Goal: Obtain resource: Obtain resource

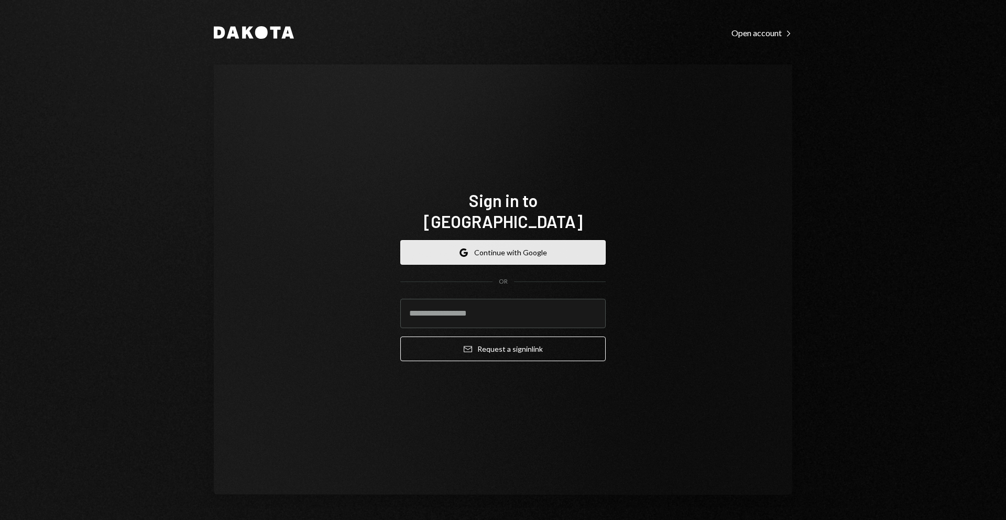
click at [533, 245] on button "Google Continue with Google" at bounding box center [502, 252] width 205 height 25
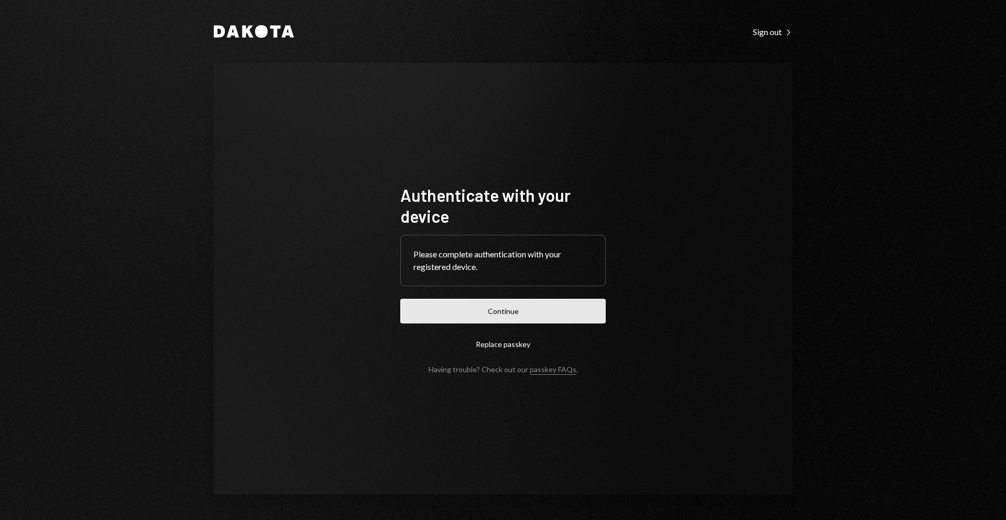
click at [580, 318] on button "Continue" at bounding box center [502, 311] width 205 height 25
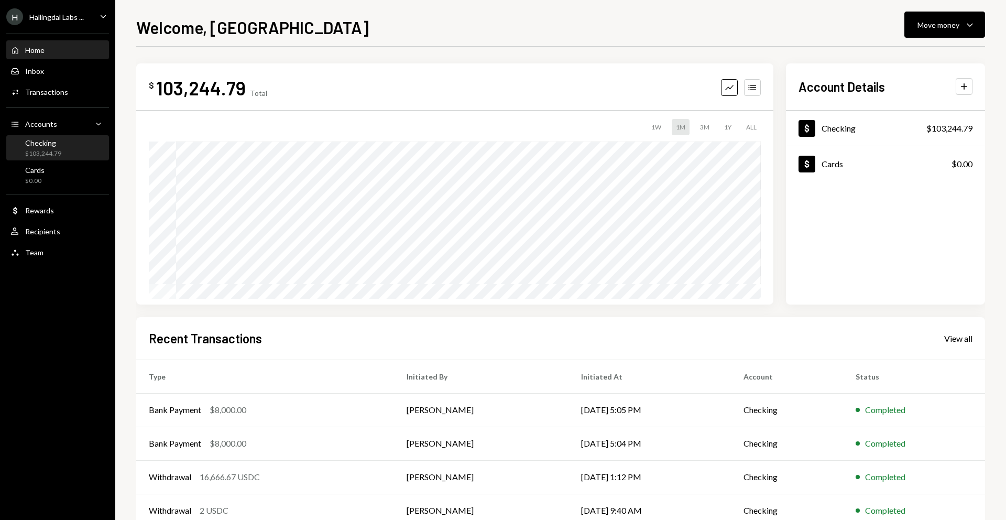
click at [64, 138] on div "Checking $103,244.79" at bounding box center [57, 148] width 94 height 20
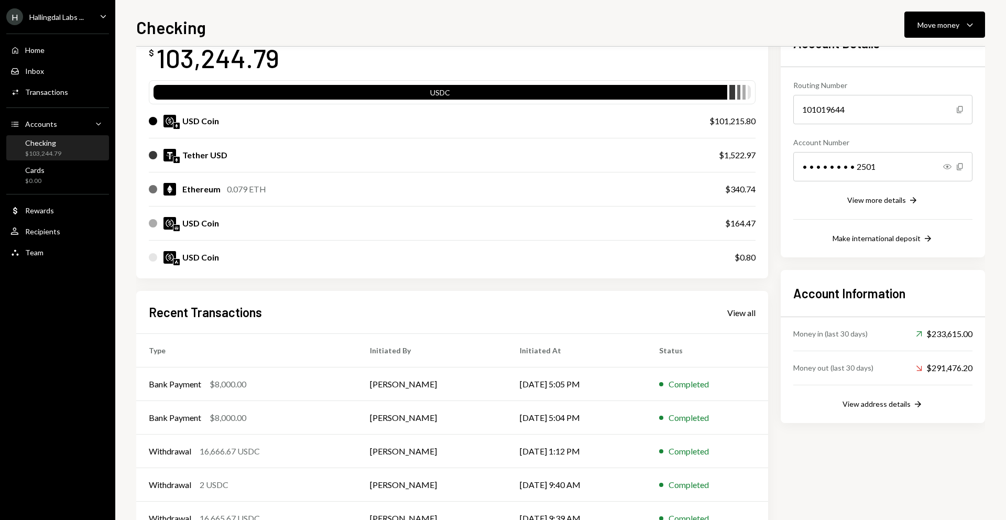
scroll to position [112, 0]
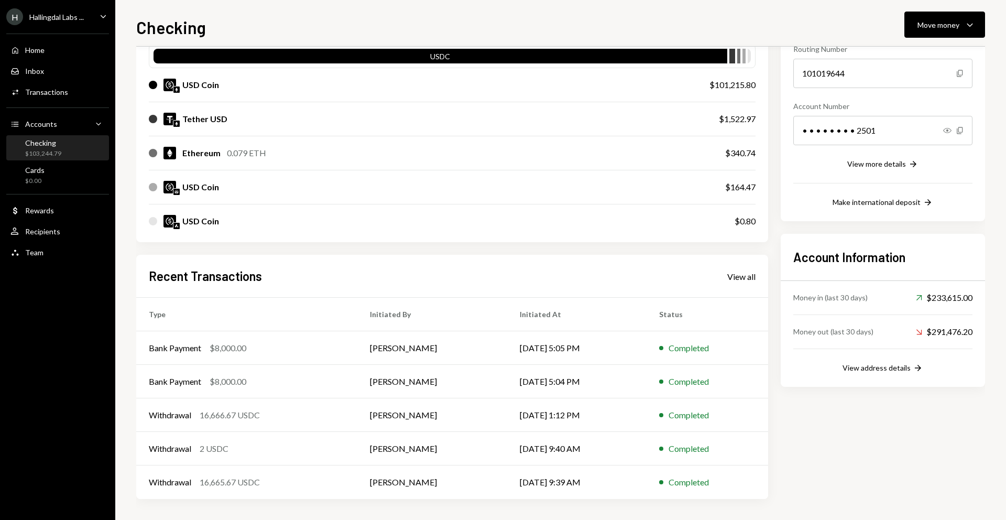
click at [84, 151] on div "Checking $103,244.79" at bounding box center [57, 148] width 94 height 20
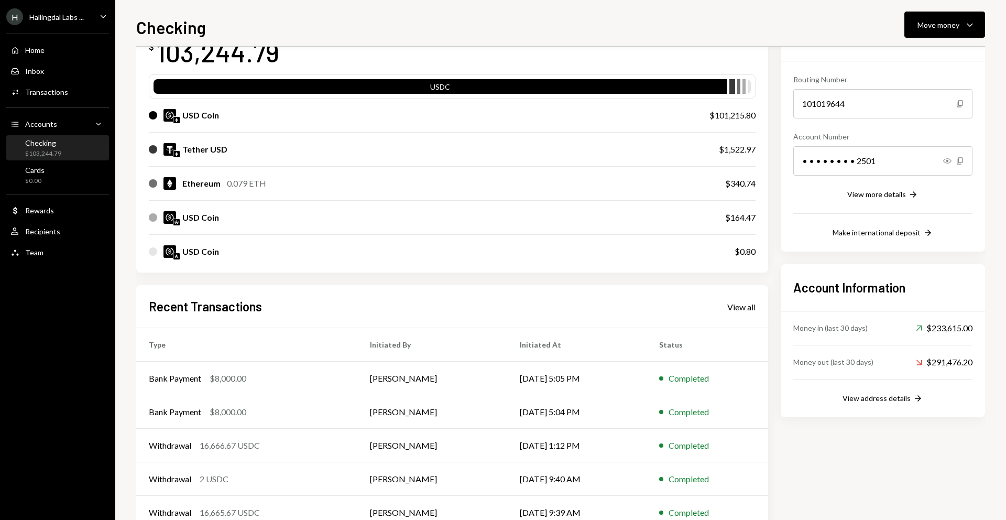
scroll to position [0, 0]
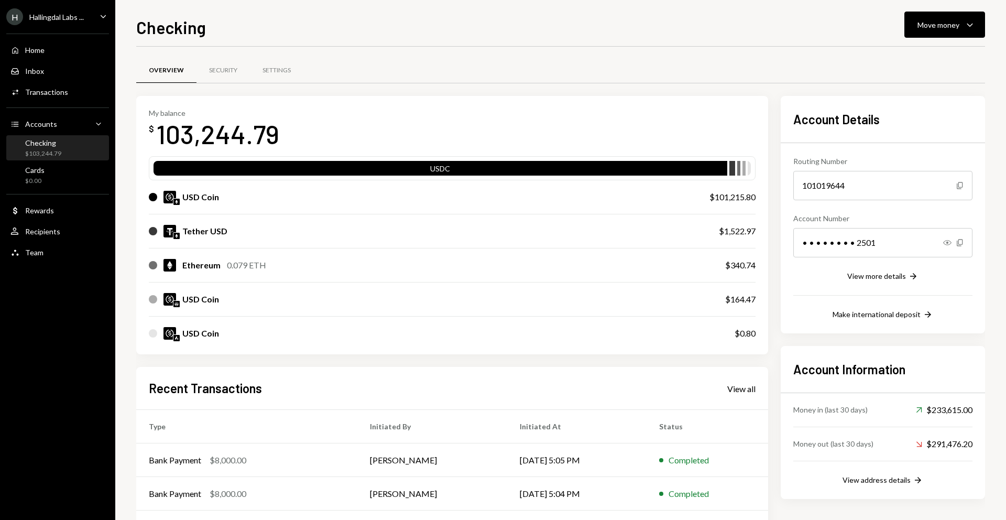
click at [738, 167] on div at bounding box center [738, 170] width 3 height 15
click at [911, 278] on icon "Right Arrow" at bounding box center [913, 276] width 10 height 10
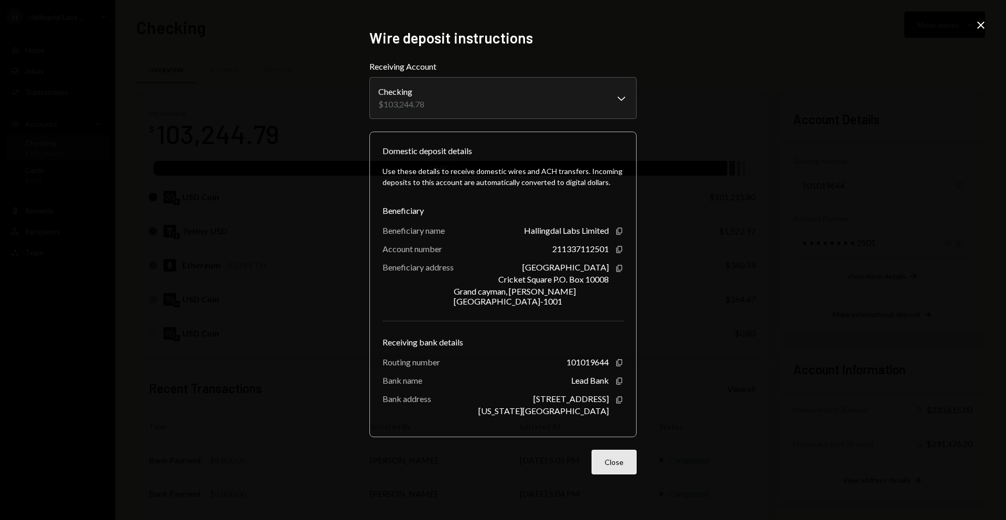
click at [622, 454] on button "Close" at bounding box center [614, 462] width 45 height 25
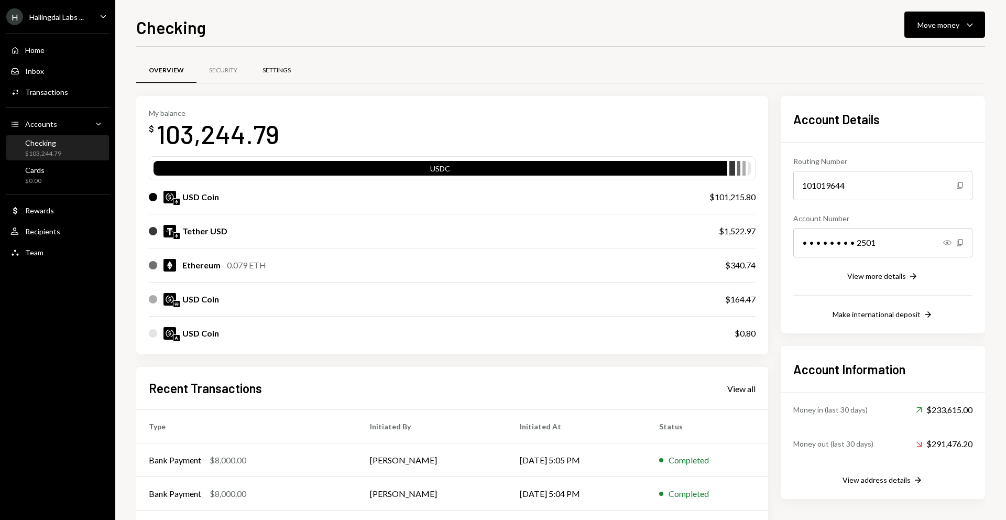
click at [286, 64] on div "Settings" at bounding box center [276, 70] width 53 height 25
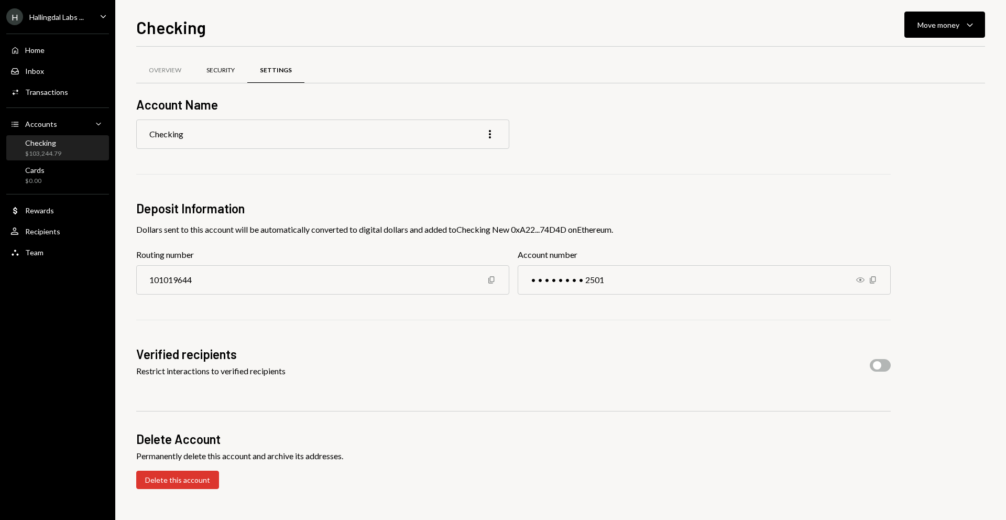
click at [218, 77] on div "Security" at bounding box center [220, 70] width 53 height 25
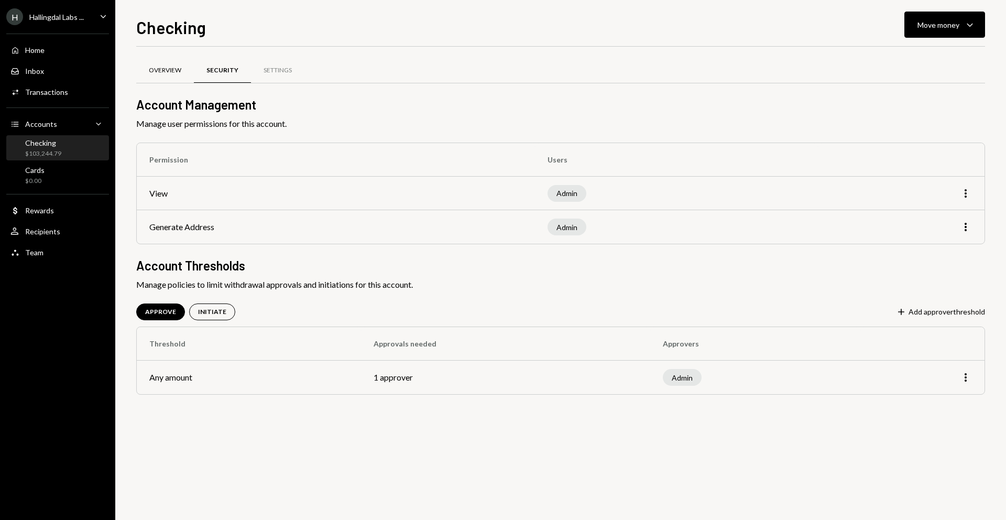
click at [166, 67] on div "Overview" at bounding box center [165, 70] width 32 height 9
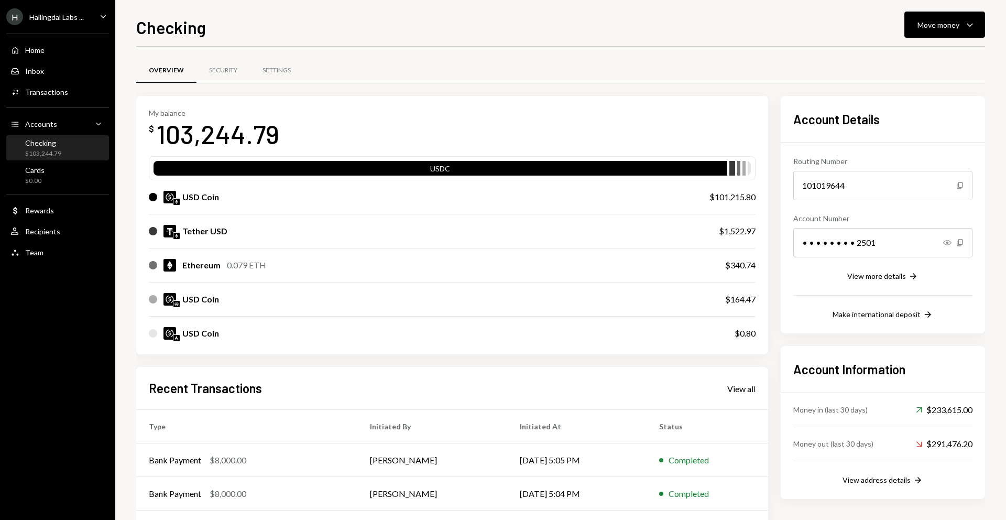
click at [95, 14] on div "H Hallingdal Labs ... Caret Down" at bounding box center [57, 16] width 115 height 17
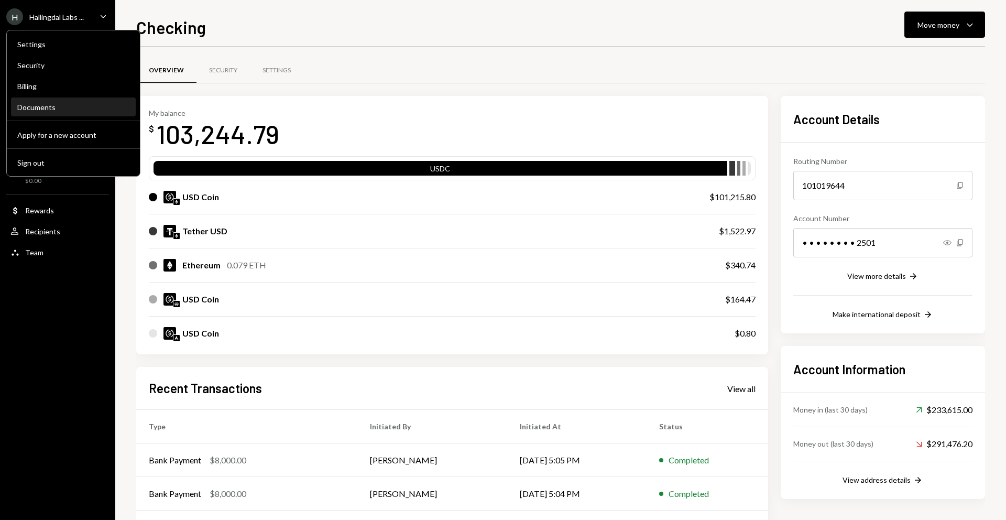
click at [77, 106] on div "Documents" at bounding box center [73, 107] width 112 height 9
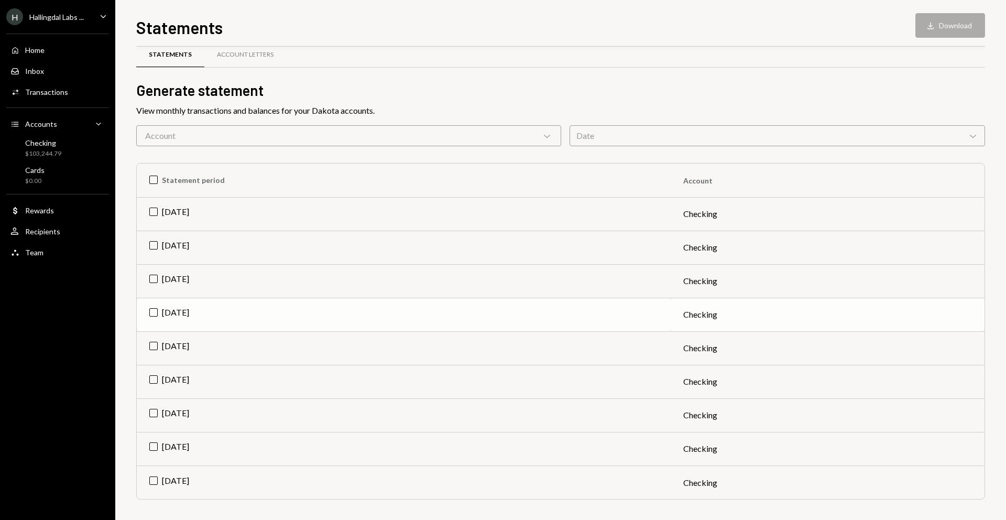
scroll to position [16, 0]
click at [624, 133] on div "Date Chevron Down" at bounding box center [778, 135] width 416 height 21
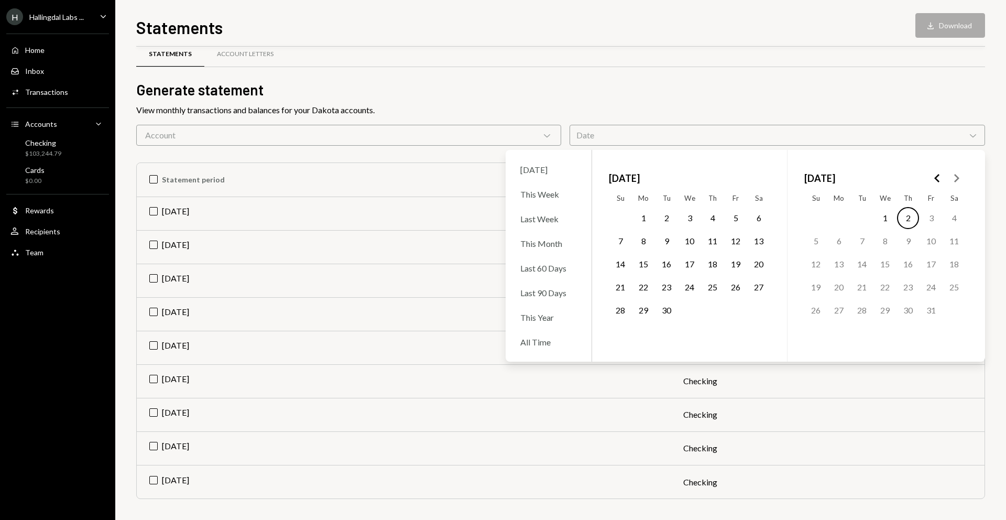
click at [482, 104] on div "View monthly transactions and balances for your Dakota accounts." at bounding box center [560, 110] width 849 height 13
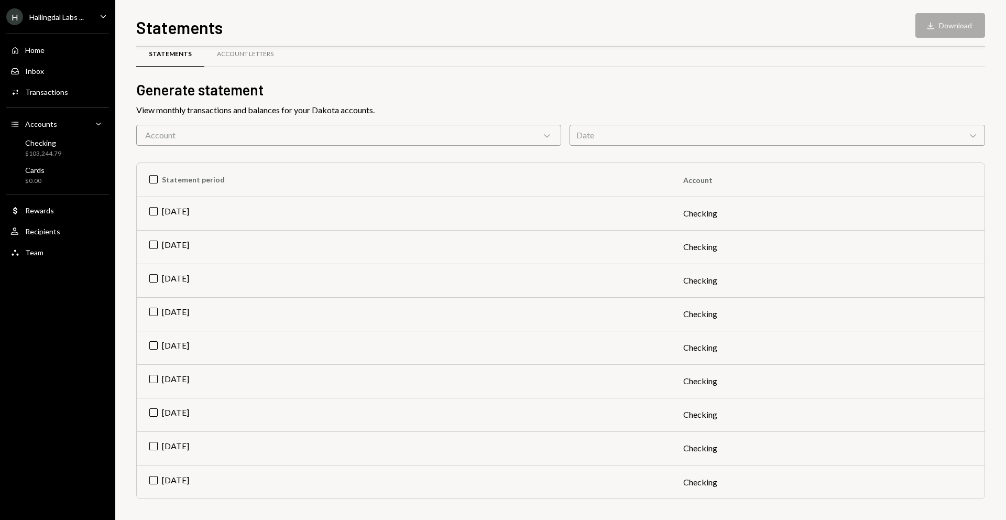
click at [645, 125] on div "Date Chevron Down" at bounding box center [778, 135] width 416 height 21
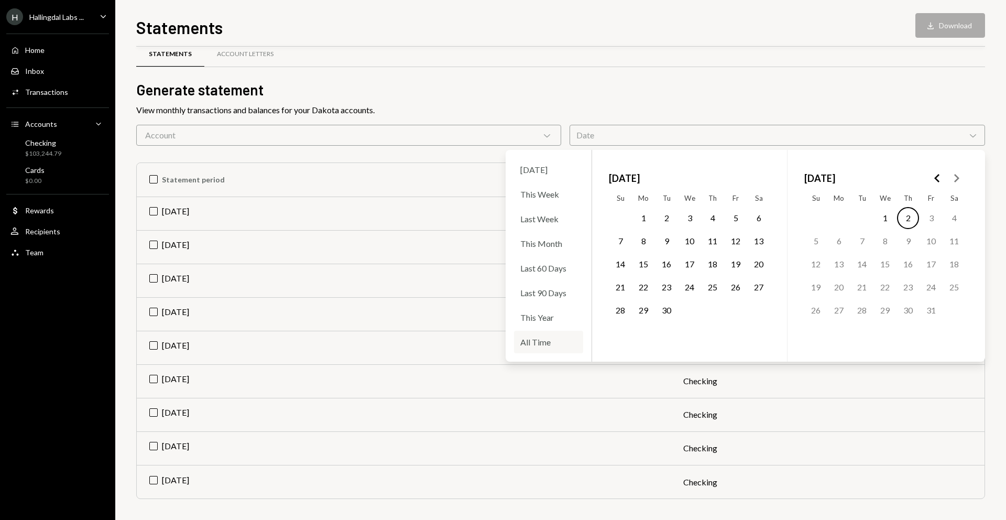
click at [535, 342] on div "All Time" at bounding box center [548, 342] width 69 height 23
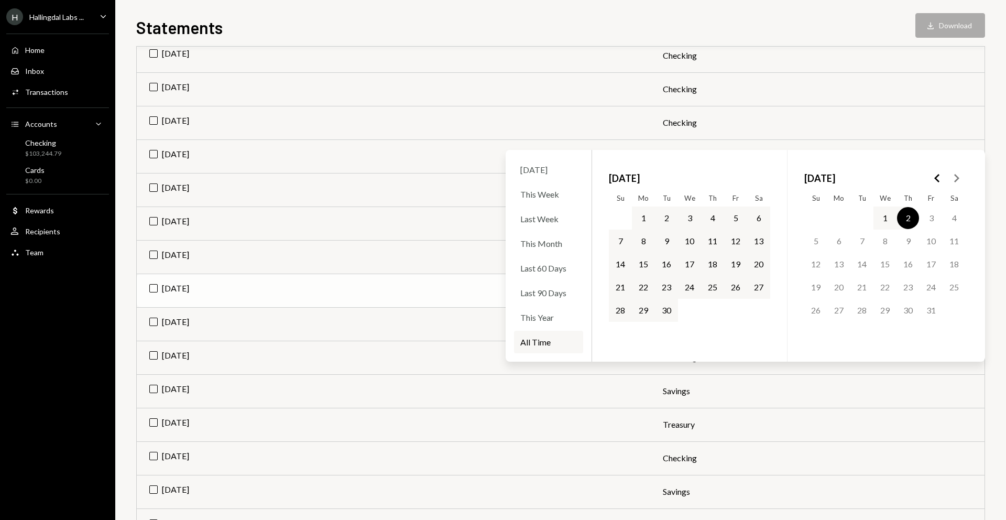
scroll to position [402, 0]
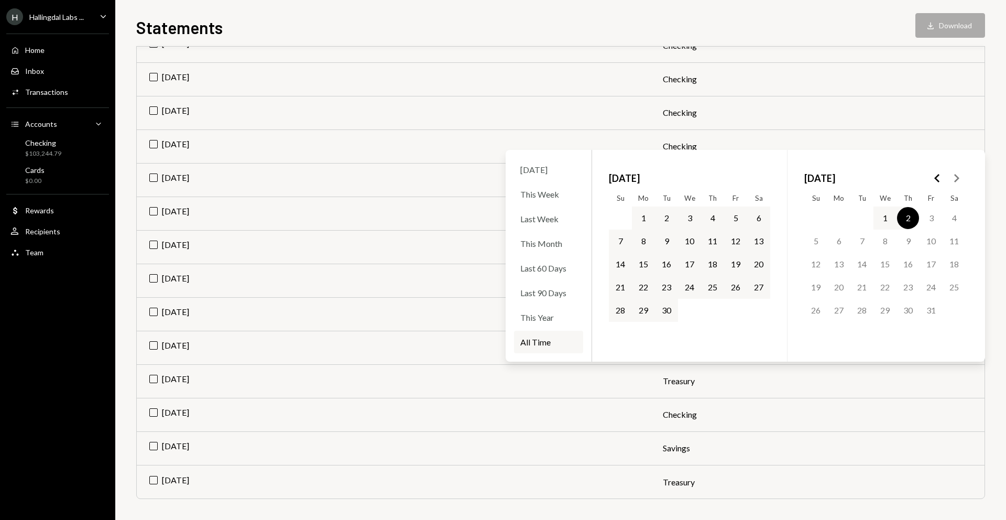
click at [557, 46] on div at bounding box center [560, 46] width 849 height 1
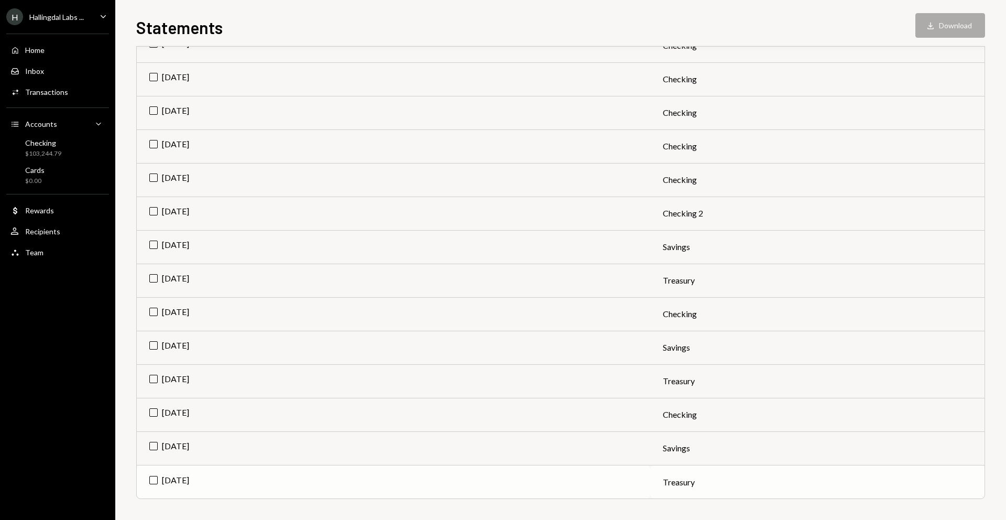
click at [157, 481] on td "[DATE]" at bounding box center [394, 482] width 514 height 34
click at [154, 440] on td "[DATE]" at bounding box center [394, 448] width 514 height 34
click at [153, 416] on td "[DATE]" at bounding box center [394, 415] width 514 height 34
click at [149, 375] on td "[DATE]" at bounding box center [394, 381] width 514 height 34
click at [157, 337] on td "[DATE]" at bounding box center [394, 348] width 514 height 34
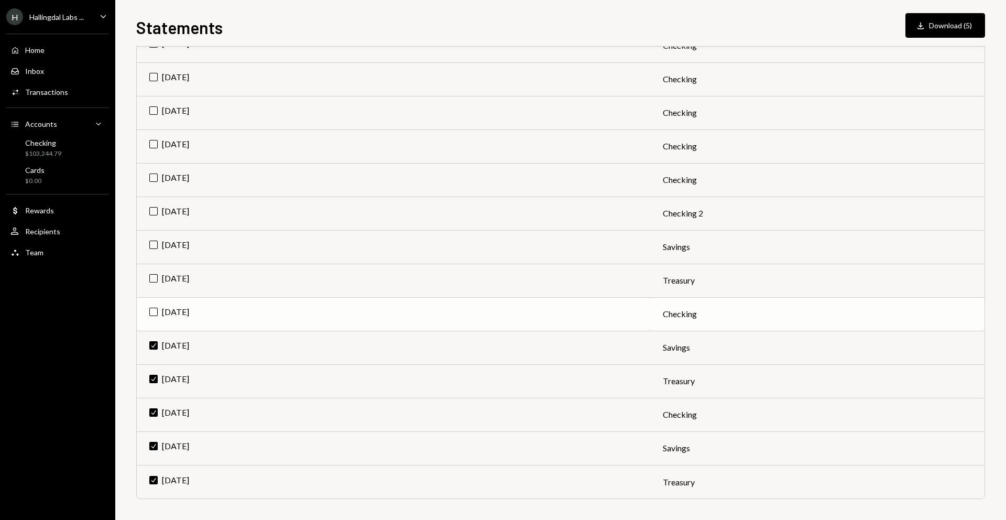
click at [150, 310] on td "[DATE]" at bounding box center [394, 314] width 514 height 34
click at [157, 280] on td "[DATE]" at bounding box center [394, 281] width 514 height 34
click at [148, 243] on td "[DATE]" at bounding box center [394, 247] width 514 height 34
click at [151, 205] on td "[DATE]" at bounding box center [394, 214] width 514 height 34
click at [150, 177] on td "[DATE]" at bounding box center [394, 180] width 514 height 34
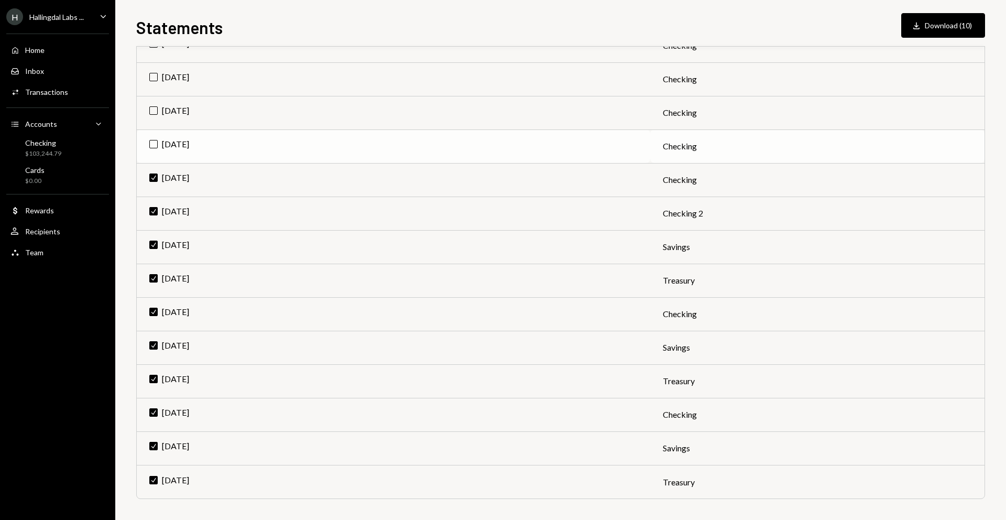
click at [147, 141] on td "[DATE]" at bounding box center [394, 146] width 514 height 34
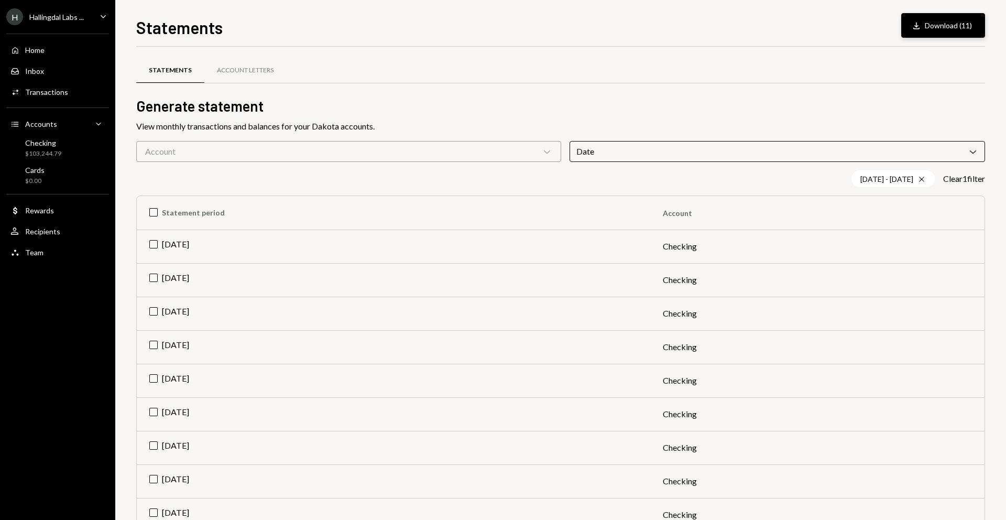
click at [920, 25] on icon "Download" at bounding box center [916, 25] width 10 height 10
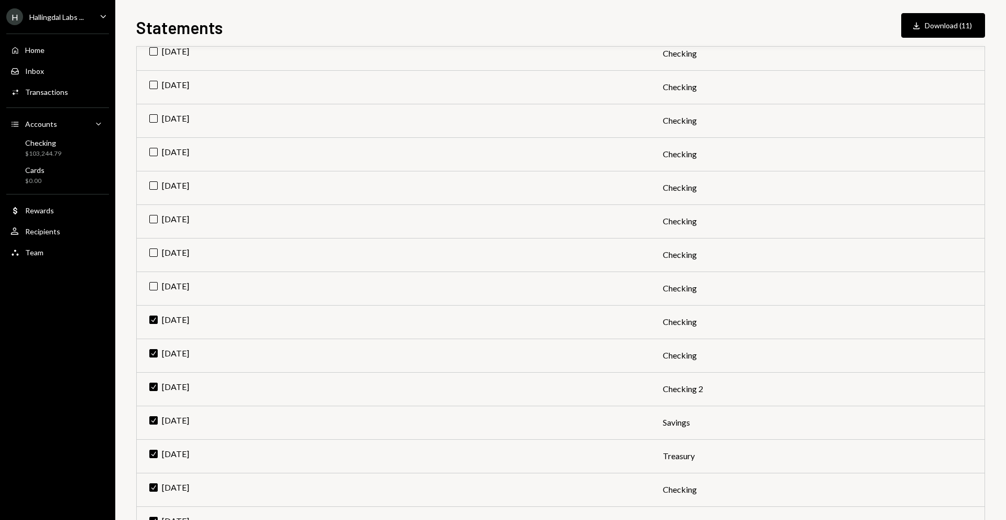
scroll to position [368, 0]
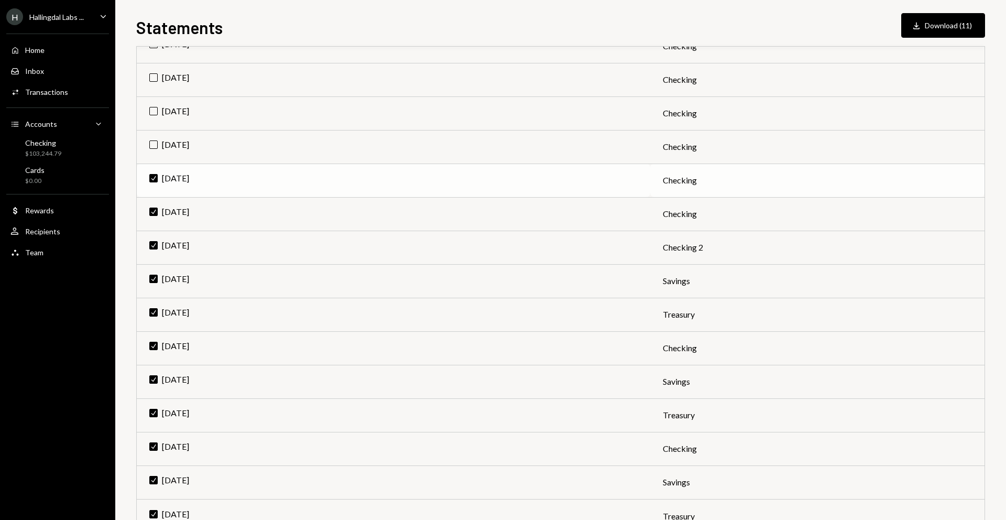
click at [155, 176] on td "Check [DATE]" at bounding box center [394, 180] width 514 height 34
click at [155, 212] on td "Check [DATE]" at bounding box center [394, 214] width 514 height 34
click at [152, 247] on td "Check [DATE]" at bounding box center [394, 248] width 514 height 34
click at [157, 280] on td "Check [DATE]" at bounding box center [394, 281] width 514 height 34
click at [152, 307] on td "Check [DATE]" at bounding box center [394, 315] width 514 height 34
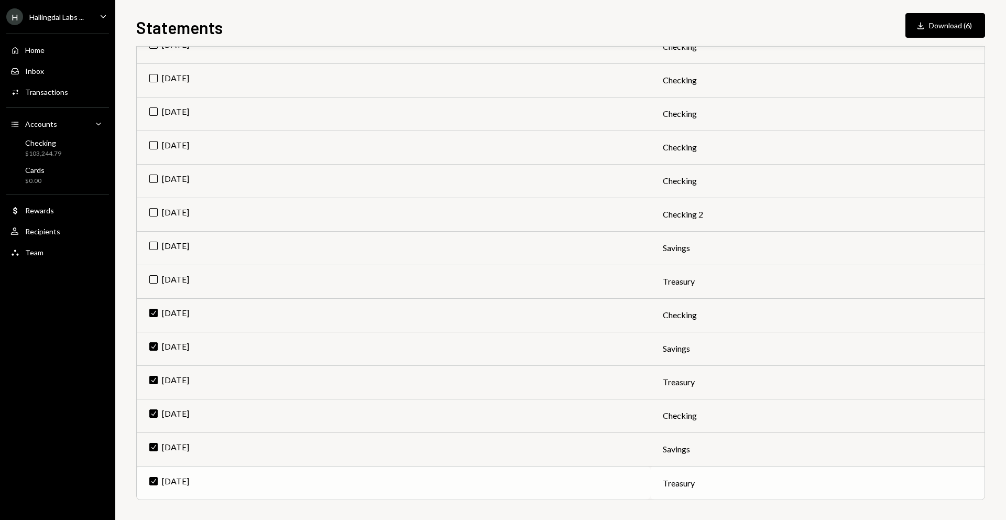
scroll to position [402, 0]
click at [152, 481] on td "Check [DATE]" at bounding box center [394, 482] width 514 height 34
click at [156, 435] on td "Check [DATE]" at bounding box center [394, 448] width 514 height 34
drag, startPoint x: 155, startPoint y: 420, endPoint x: 152, endPoint y: 380, distance: 39.9
click at [155, 420] on td "Check [DATE]" at bounding box center [394, 415] width 514 height 34
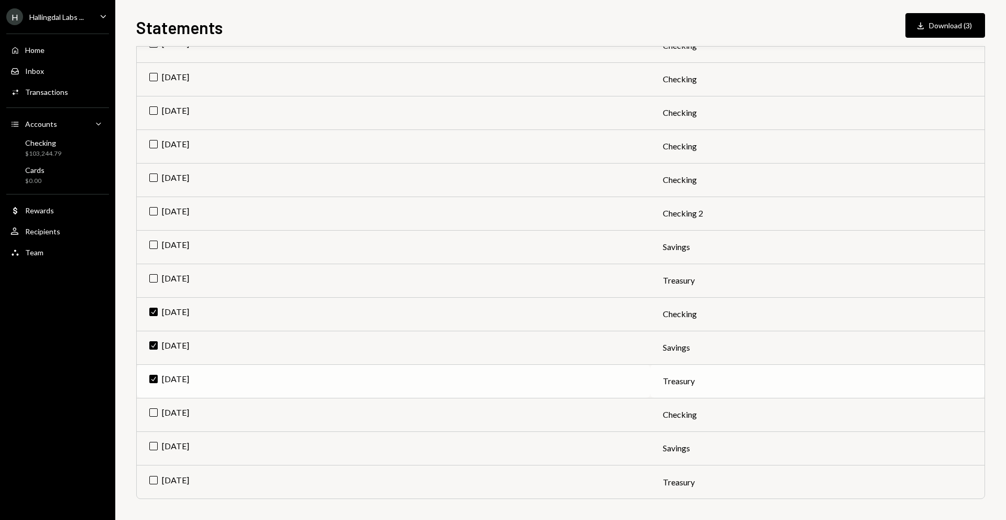
drag, startPoint x: 151, startPoint y: 369, endPoint x: 152, endPoint y: 364, distance: 5.8
click at [151, 369] on td "Check [DATE]" at bounding box center [394, 381] width 514 height 34
click at [156, 343] on td "Check [DATE]" at bounding box center [394, 348] width 514 height 34
click at [151, 316] on td "Check [DATE]" at bounding box center [394, 314] width 514 height 34
click at [198, 138] on td "[DATE]" at bounding box center [394, 146] width 514 height 34
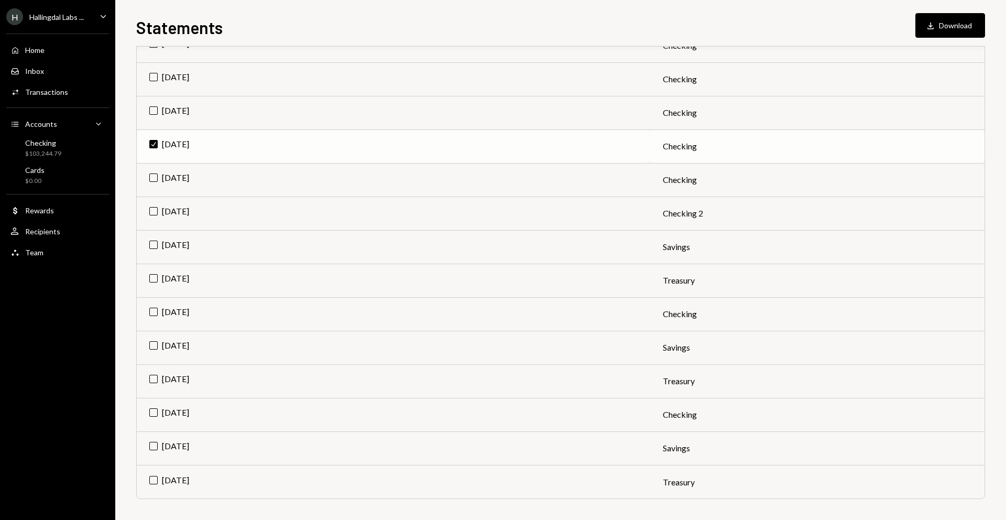
click at [198, 138] on td "Check [DATE]" at bounding box center [394, 146] width 514 height 34
click at [278, 147] on td "[DATE]" at bounding box center [394, 146] width 514 height 34
click at [278, 147] on td "Check [DATE]" at bounding box center [394, 146] width 514 height 34
click at [41, 42] on div "Home Home" at bounding box center [57, 50] width 94 height 18
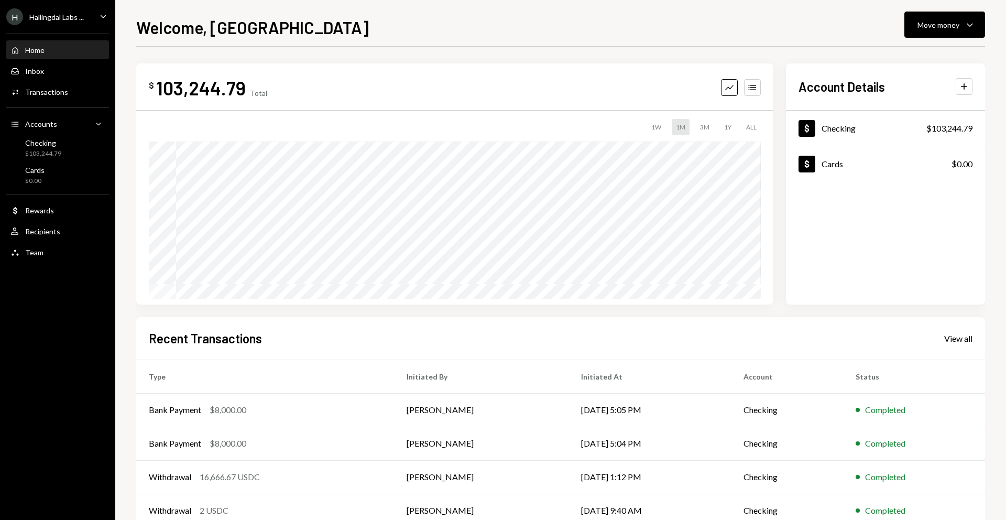
click at [751, 122] on div "ALL" at bounding box center [751, 127] width 19 height 16
